Goal: Transaction & Acquisition: Purchase product/service

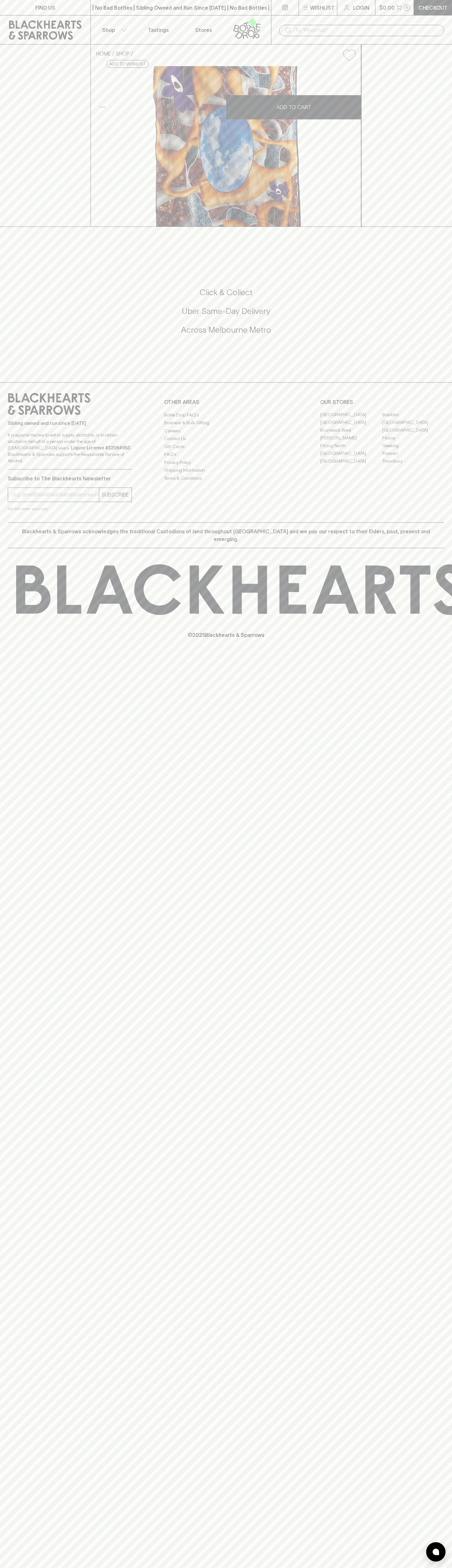
click at [197, 0] on div "| No Bad Bottles | Sibling Owned and Run Since [DATE] | No Bad Bottles | Siblin…" at bounding box center [181, 7] width 181 height 16
click at [443, 1374] on div "FIND US | No Bad Bottles | Sibling Owned and Run Since 2006 | No Bad Bottles | …" at bounding box center [226, 784] width 452 height 1568
click at [401, 1567] on html "FIND US | No Bad Bottles | Sibling Owned and Run Since 2006 | No Bad Bottles | …" at bounding box center [226, 784] width 452 height 1568
click at [16, 1183] on div "FIND US | No Bad Bottles | Sibling Owned and Run Since 2006 | No Bad Bottles | …" at bounding box center [226, 784] width 452 height 1568
